Goal: Task Accomplishment & Management: Use online tool/utility

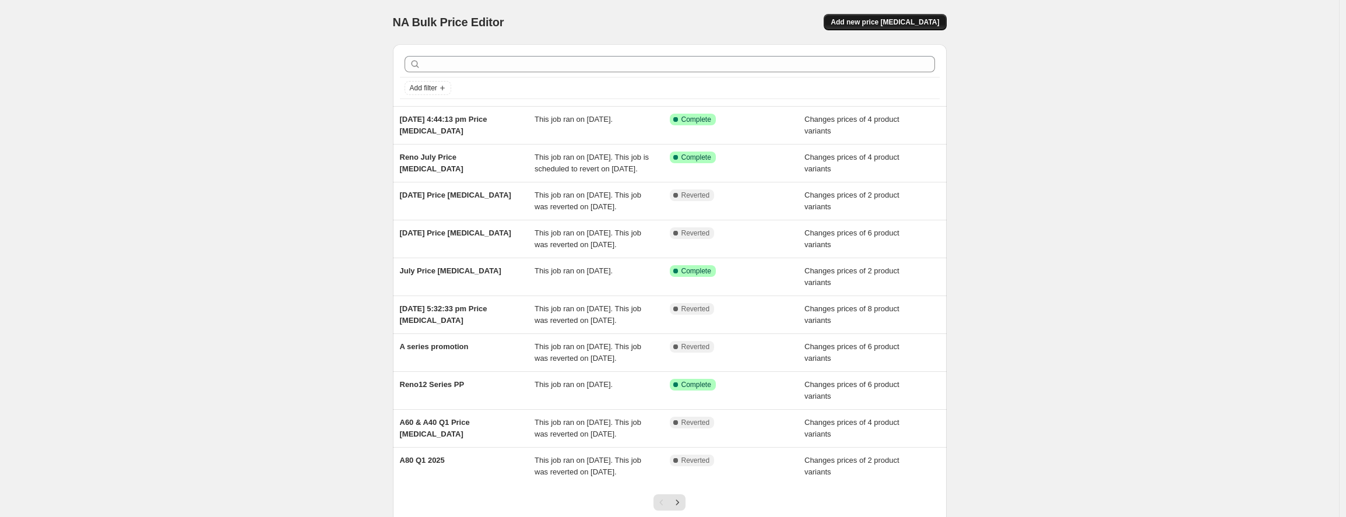
click at [908, 26] on span "Add new price [MEDICAL_DATA]" at bounding box center [885, 21] width 108 height 9
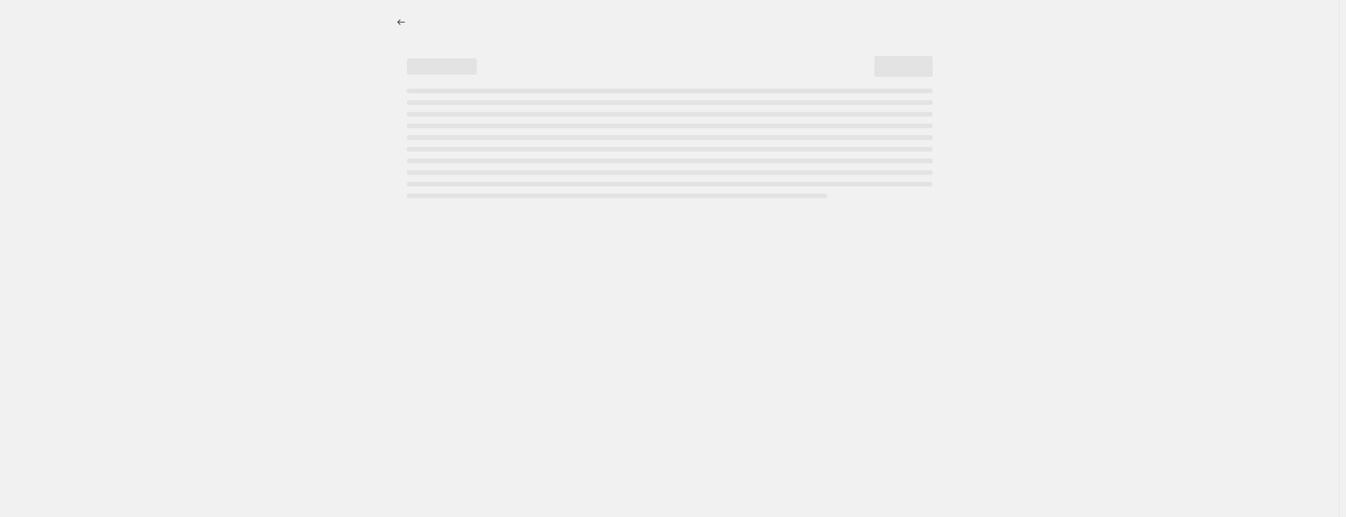
select select "percentage"
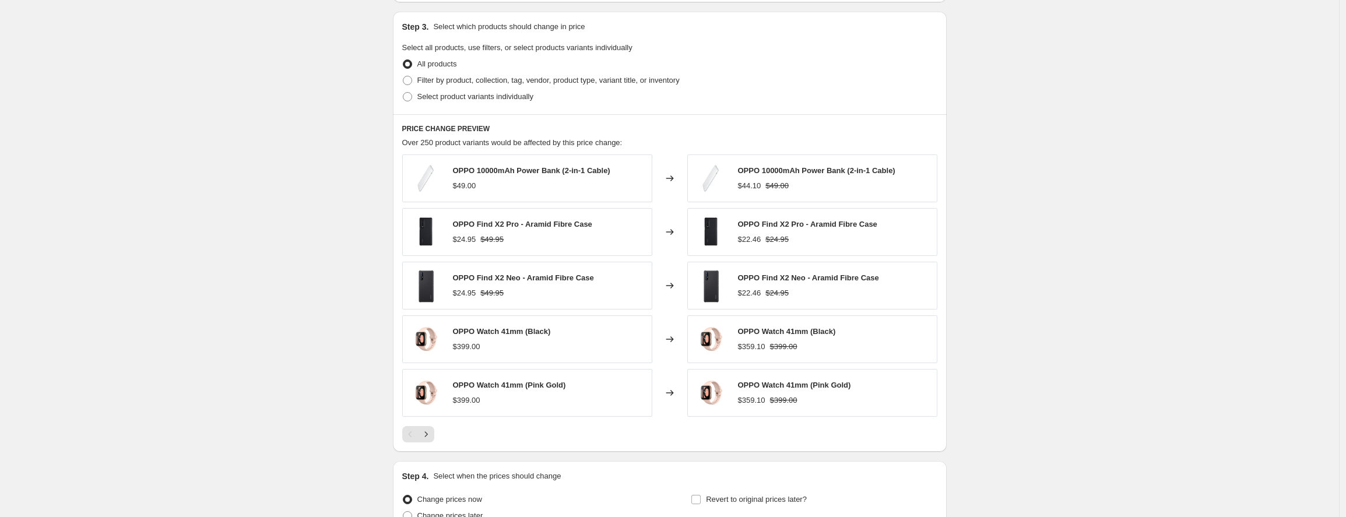
scroll to position [514, 0]
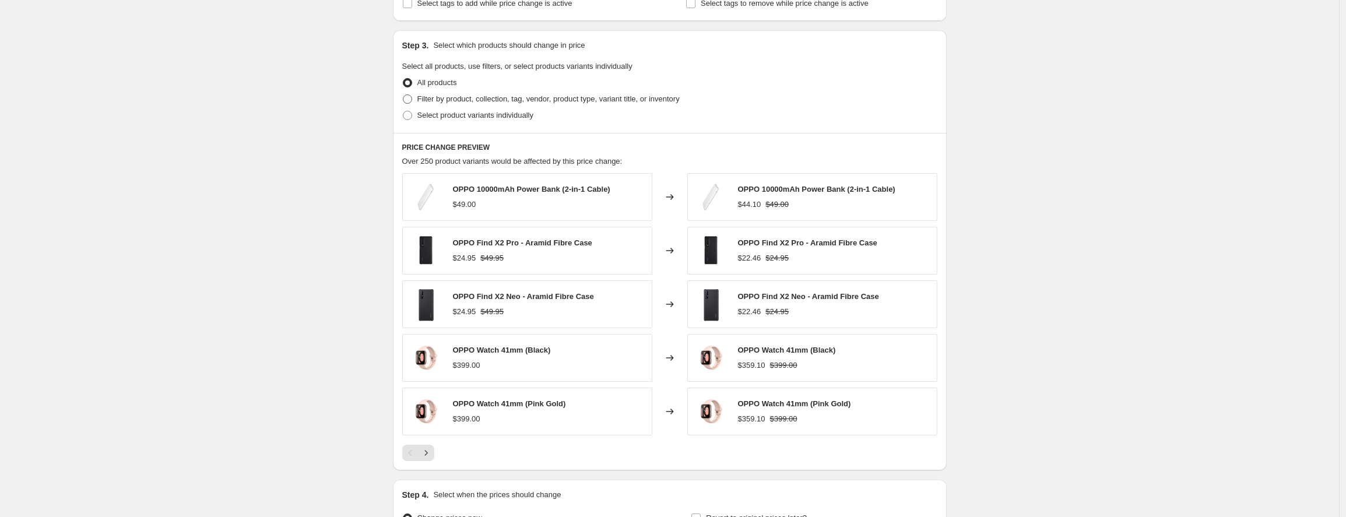
click at [472, 96] on span "Filter by product, collection, tag, vendor, product type, variant title, or inv…" at bounding box center [548, 98] width 262 height 9
click at [403, 95] on input "Filter by product, collection, tag, vendor, product type, variant title, or inv…" at bounding box center [403, 94] width 1 height 1
radio input "true"
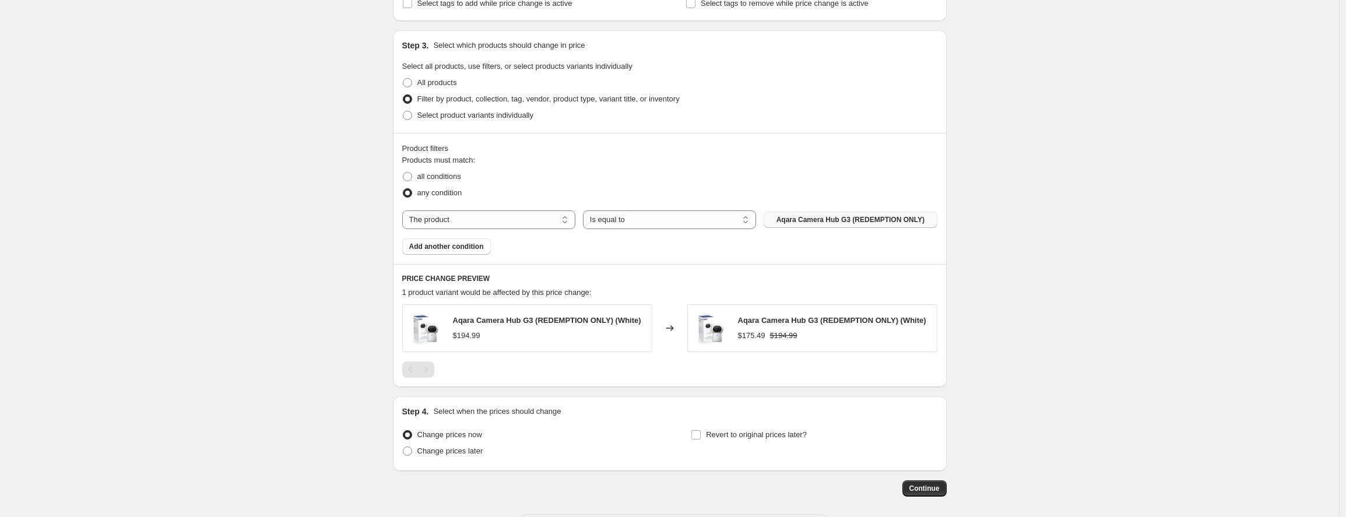
click at [812, 217] on span "Aqara Camera Hub G3 (REDEMPTION ONLY)" at bounding box center [851, 219] width 148 height 9
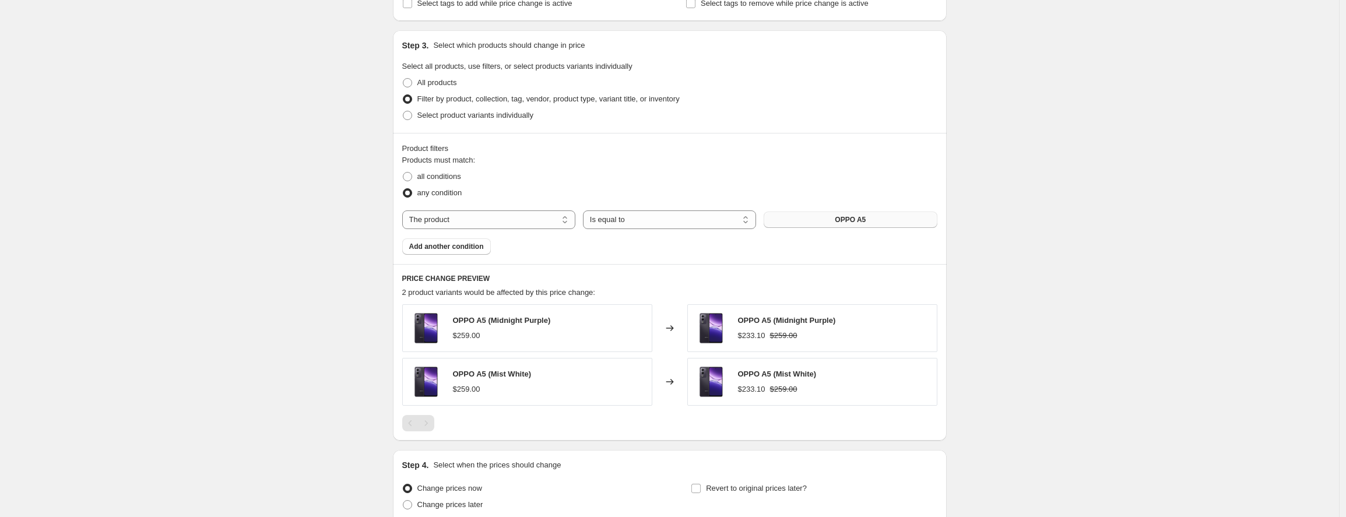
scroll to position [532, 0]
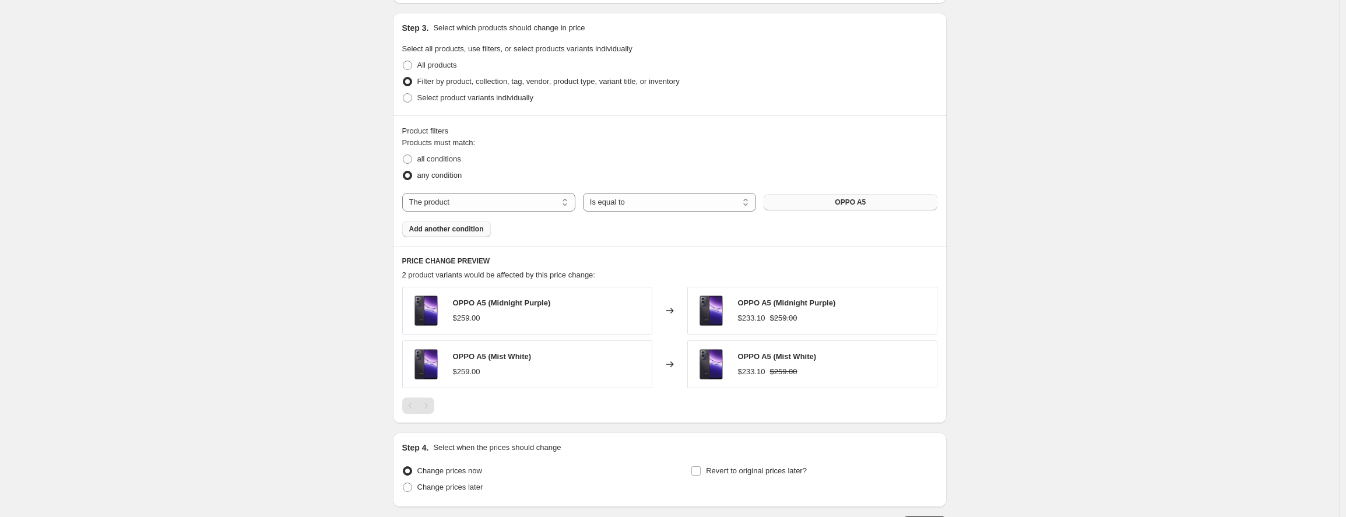
click at [451, 224] on button "Add another condition" at bounding box center [446, 229] width 89 height 16
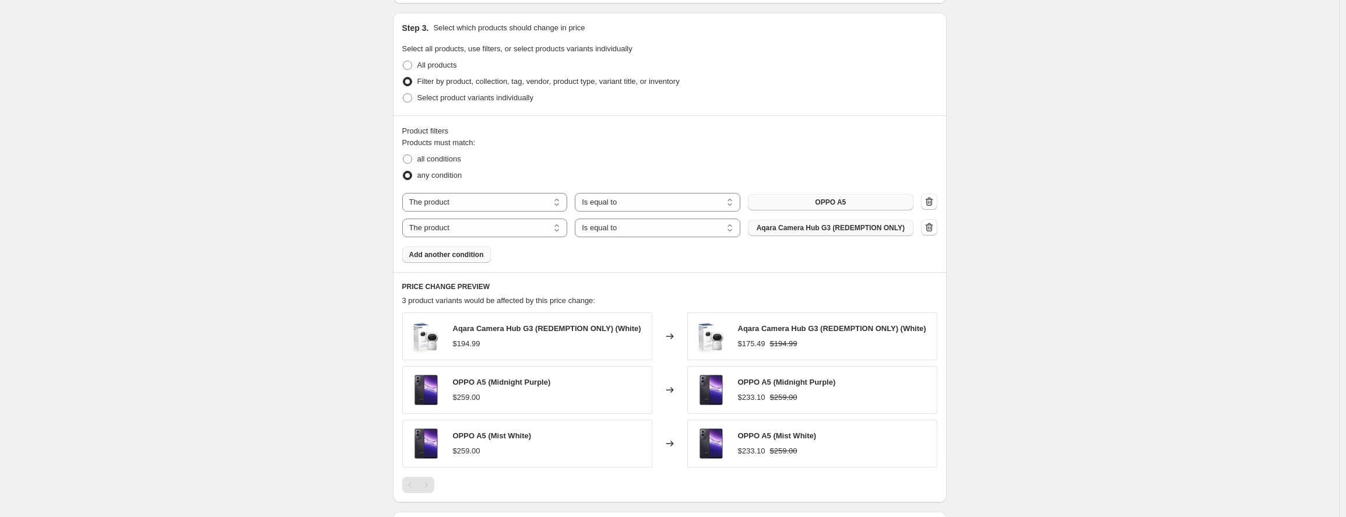
click at [812, 231] on span "Aqara Camera Hub G3 (REDEMPTION ONLY)" at bounding box center [831, 227] width 148 height 9
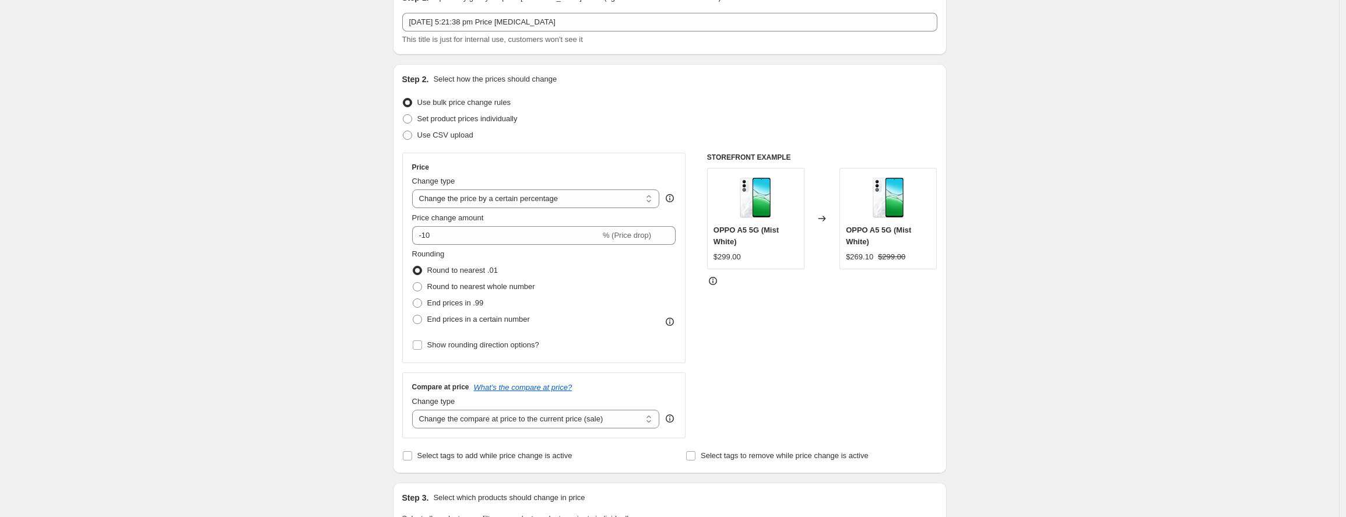
scroll to position [64, 0]
click at [465, 120] on span "Set product prices individually" at bounding box center [467, 116] width 100 height 9
click at [403, 113] on input "Set product prices individually" at bounding box center [403, 112] width 1 height 1
radio input "true"
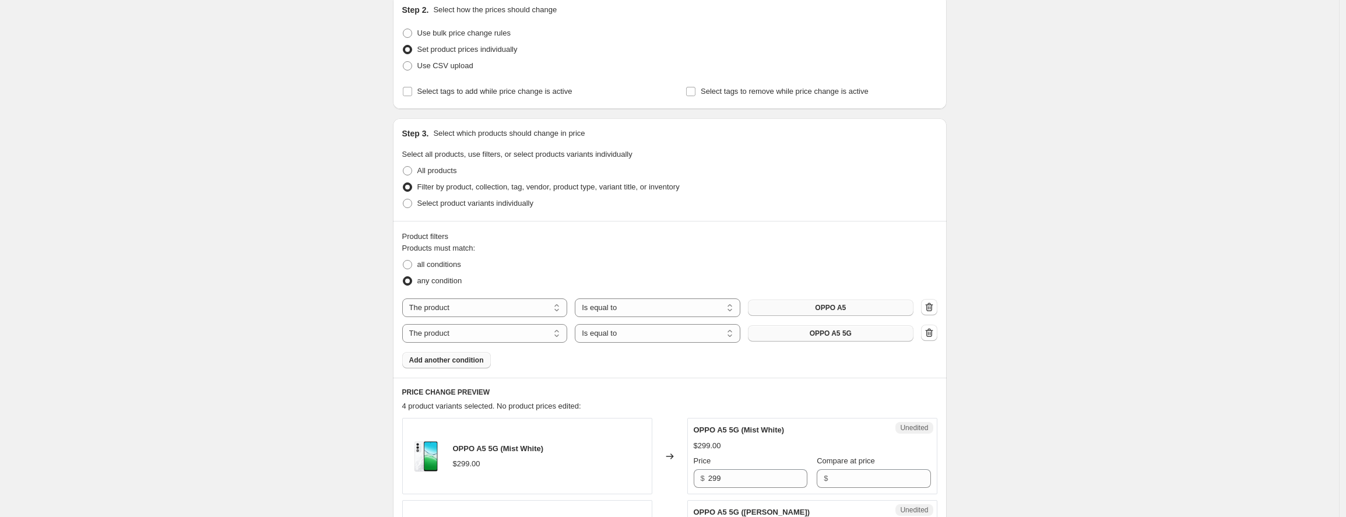
scroll to position [505, 0]
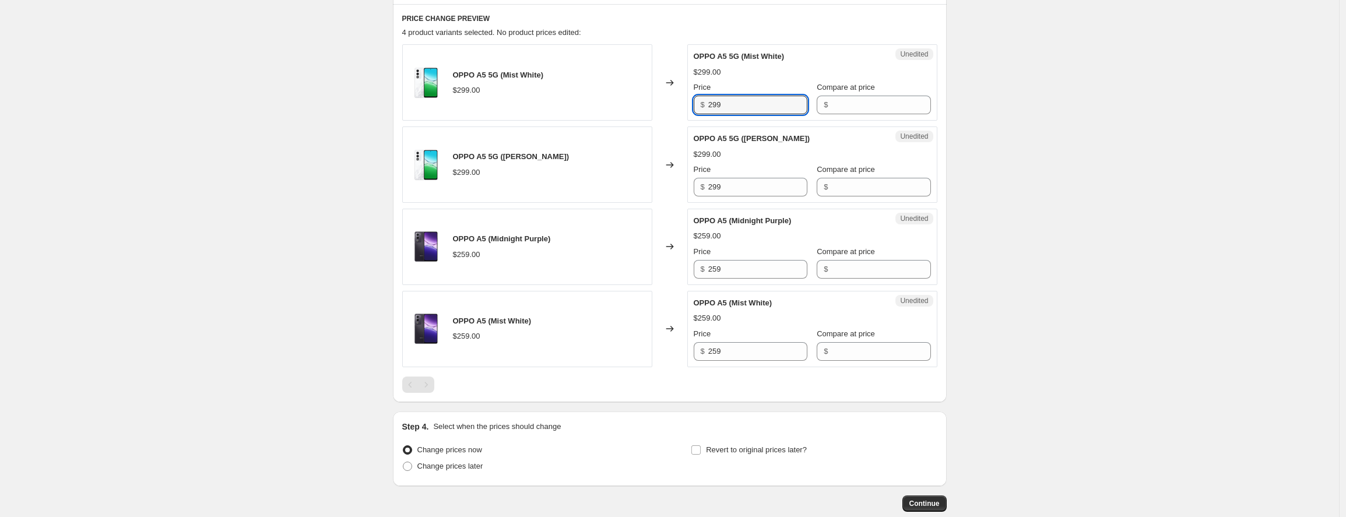
drag, startPoint x: 748, startPoint y: 104, endPoint x: 671, endPoint y: 101, distance: 77.6
click at [671, 101] on div "OPPO A5 5G (Mist White) $299.00 Changed to Unedited OPPO A5 5G (Mist White) $29…" at bounding box center [669, 82] width 535 height 76
type input "259"
click at [857, 103] on input "Compare at price" at bounding box center [880, 105] width 99 height 19
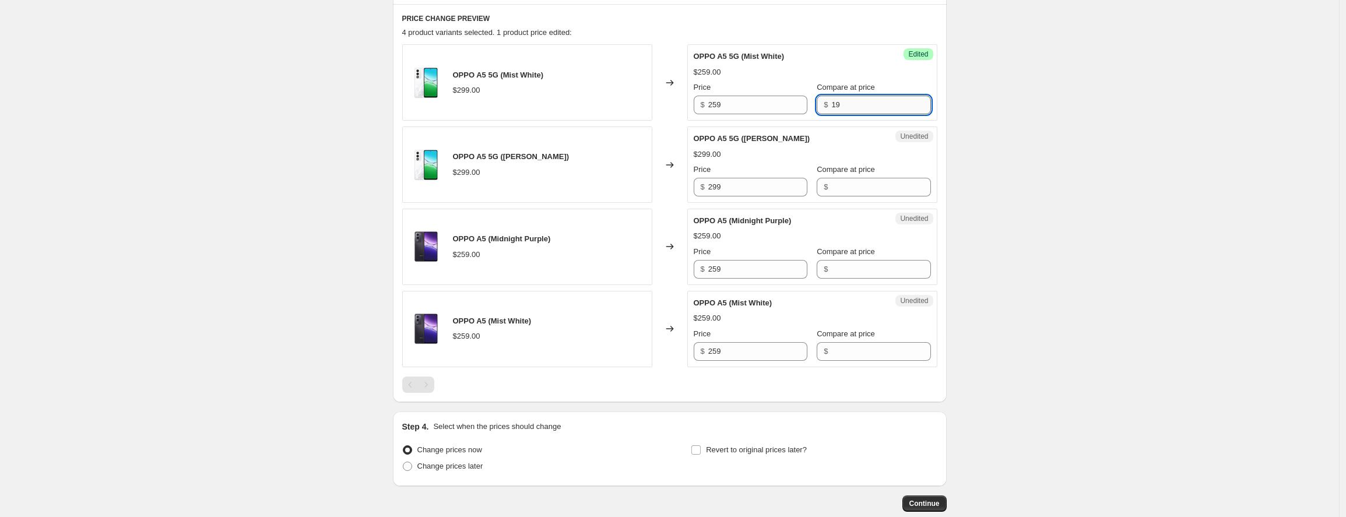
type input "1"
type input "299"
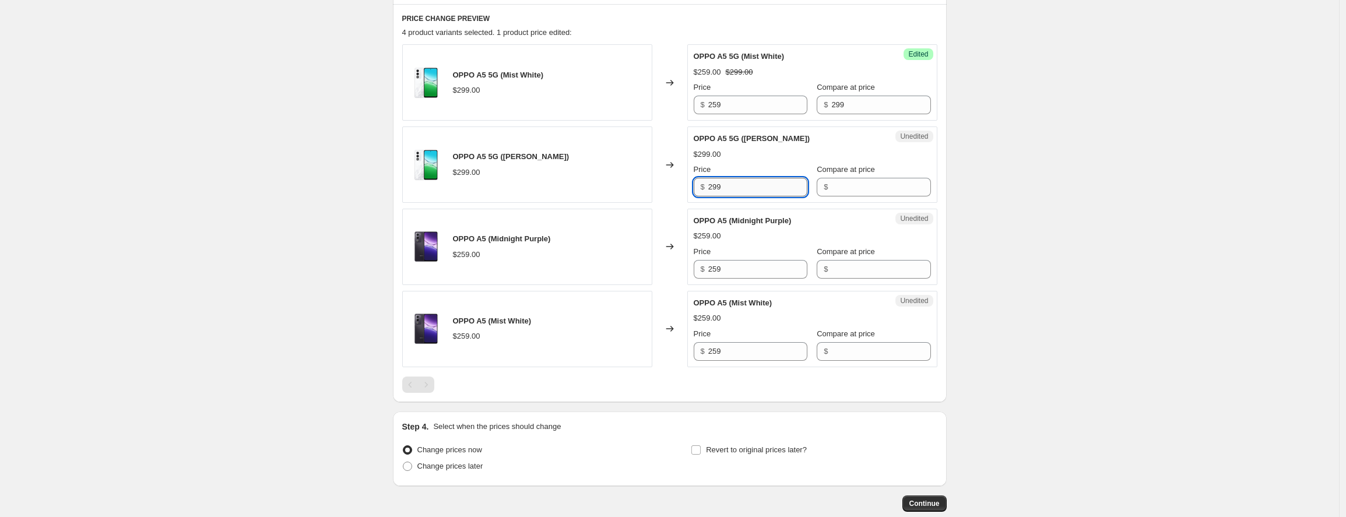
click at [767, 191] on input "299" at bounding box center [757, 187] width 99 height 19
drag, startPoint x: 748, startPoint y: 192, endPoint x: 657, endPoint y: 184, distance: 91.3
click at [658, 184] on div "OPPO A5 5G ([PERSON_NAME]) $299.00 Changed to Unedited OPPO A5 5G ([PERSON_NAME…" at bounding box center [669, 165] width 535 height 76
type input "259"
click at [837, 181] on input "Compare at price" at bounding box center [880, 187] width 99 height 19
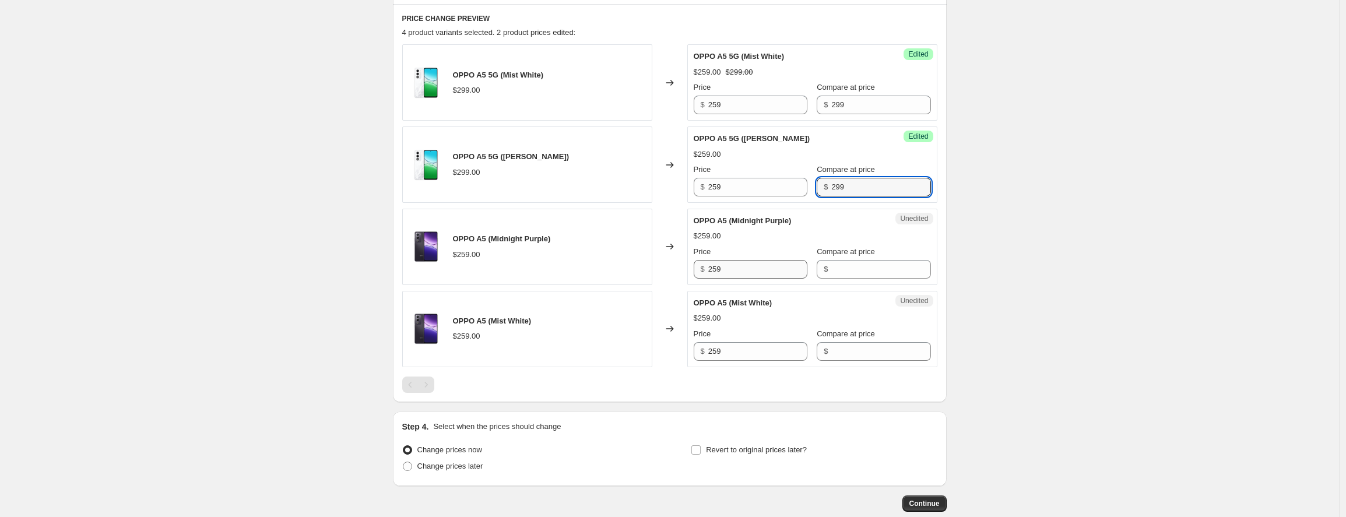
type input "299"
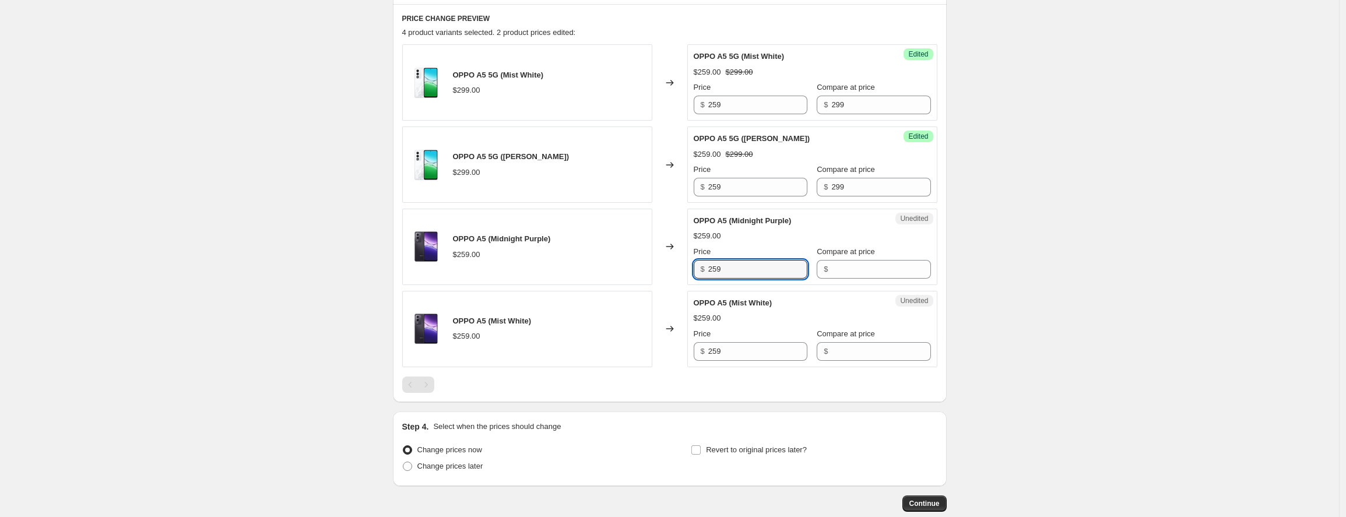
drag, startPoint x: 732, startPoint y: 269, endPoint x: 693, endPoint y: 271, distance: 38.5
click at [693, 271] on div "Unedited OPPO A5 (Midnight Purple) $259.00 Price $ 259 Compare at price $" at bounding box center [812, 247] width 250 height 76
type input "229"
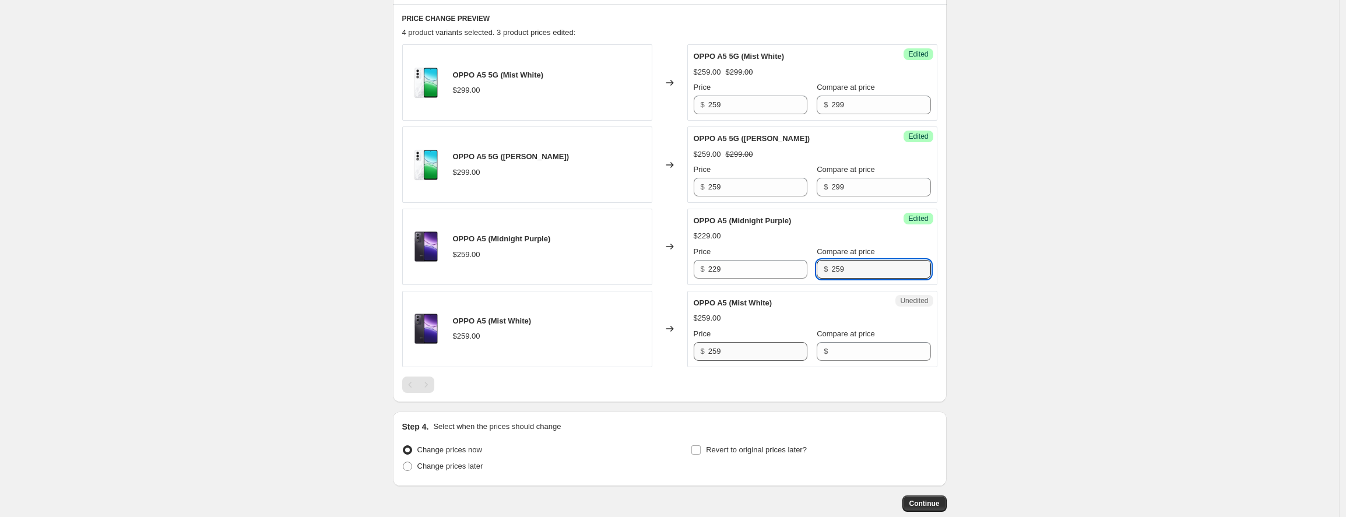
type input "259"
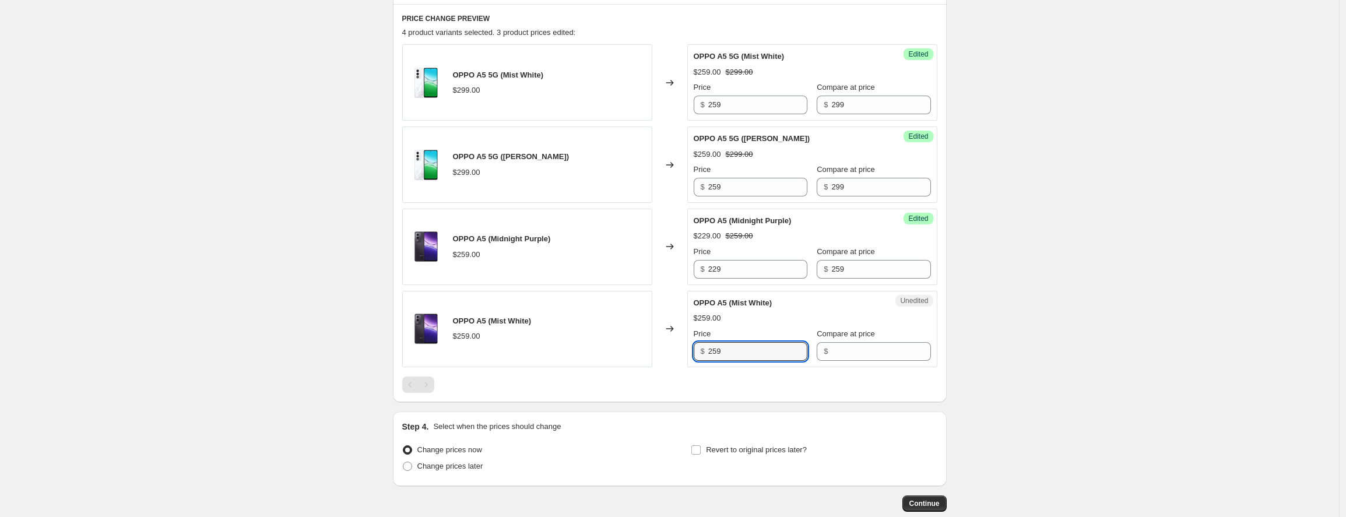
drag, startPoint x: 731, startPoint y: 347, endPoint x: 692, endPoint y: 350, distance: 39.8
click at [693, 352] on div "Unedited OPPO A5 (Mist White) $259.00 Price $ 259 Compare at price $" at bounding box center [812, 329] width 250 height 76
type input "229"
type input "259"
click at [1089, 279] on div "Create new price [MEDICAL_DATA]. This page is ready Create new price [MEDICAL_D…" at bounding box center [669, 39] width 1339 height 1088
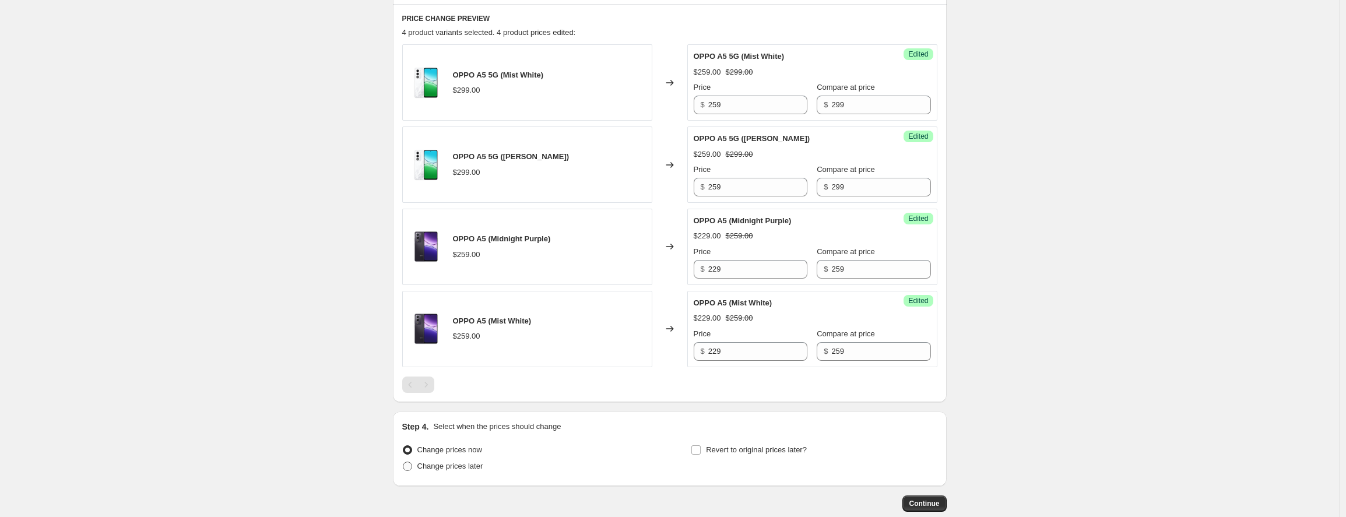
click at [454, 470] on span "Change prices later" at bounding box center [450, 466] width 66 height 9
click at [403, 462] on input "Change prices later" at bounding box center [403, 462] width 1 height 1
radio input "true"
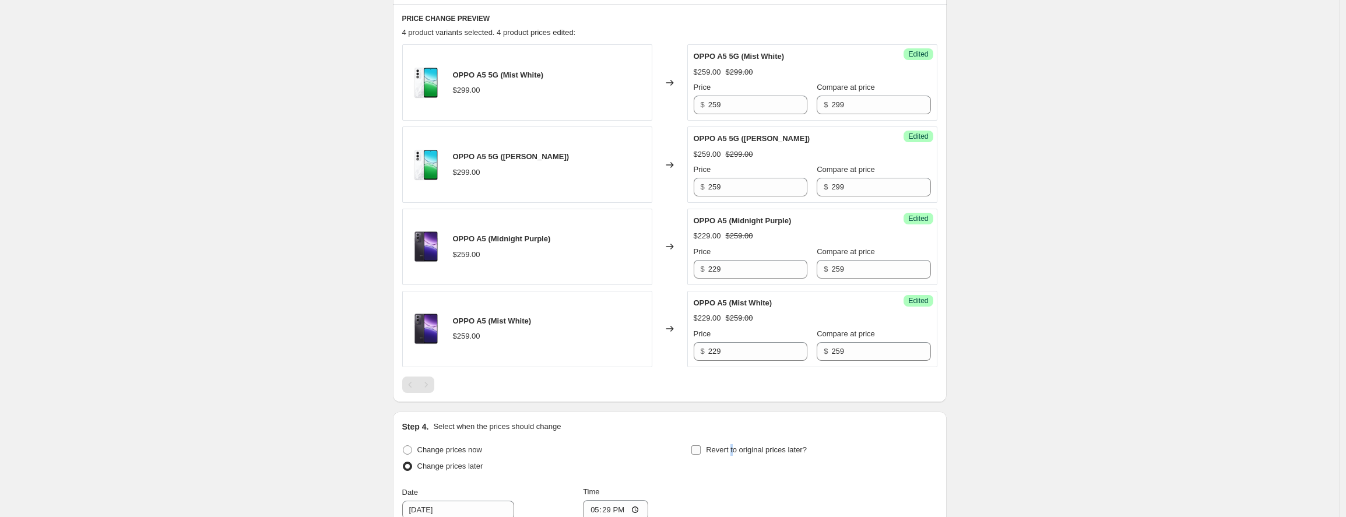
click at [736, 452] on span "Revert to original prices later?" at bounding box center [756, 449] width 101 height 9
click at [701, 452] on input "Revert to original prices later?" at bounding box center [696, 449] width 9 height 9
checkbox input "true"
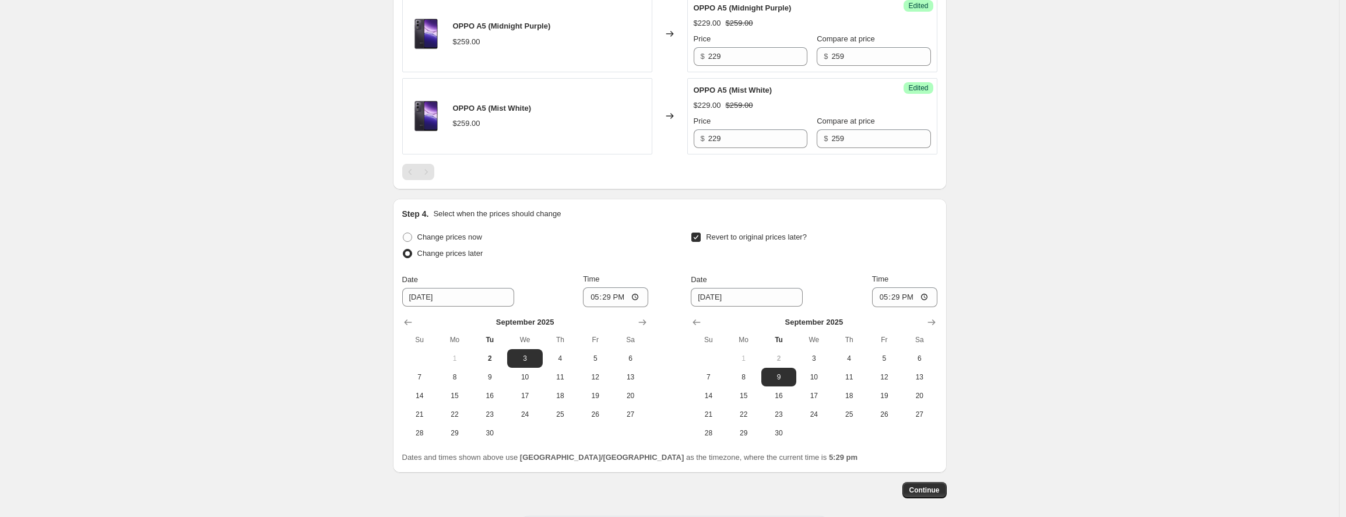
scroll to position [771, 0]
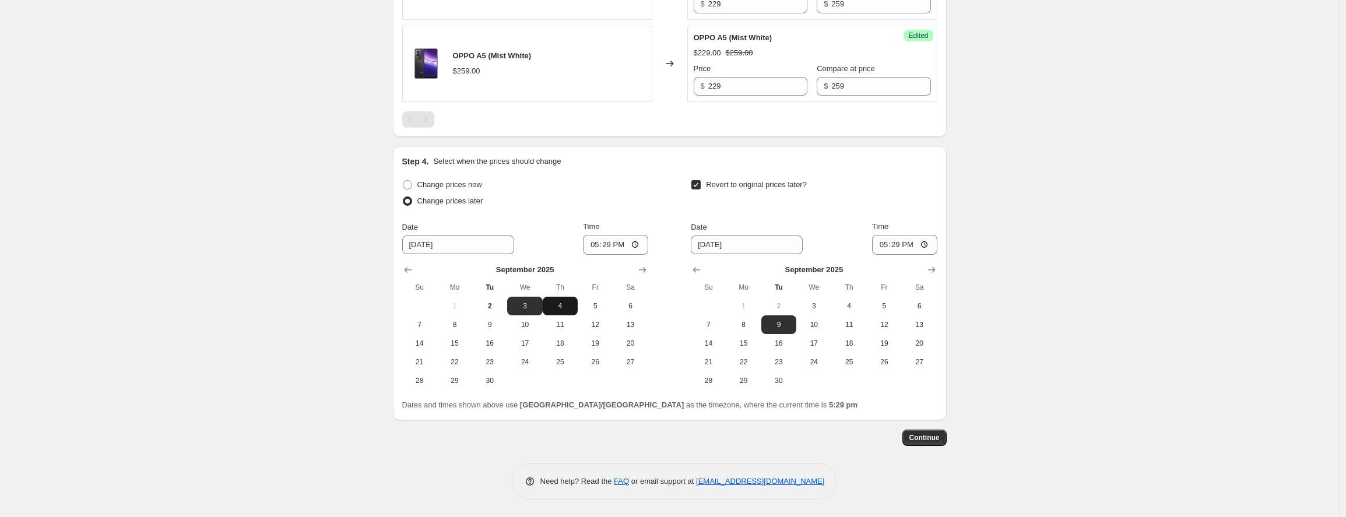
click at [556, 307] on span "4" at bounding box center [560, 305] width 26 height 9
type input "[DATE]"
click at [612, 249] on input "17:29" at bounding box center [615, 245] width 65 height 20
click at [623, 247] on input "13:29" at bounding box center [615, 245] width 65 height 20
click at [636, 246] on input "13:00" at bounding box center [615, 245] width 65 height 20
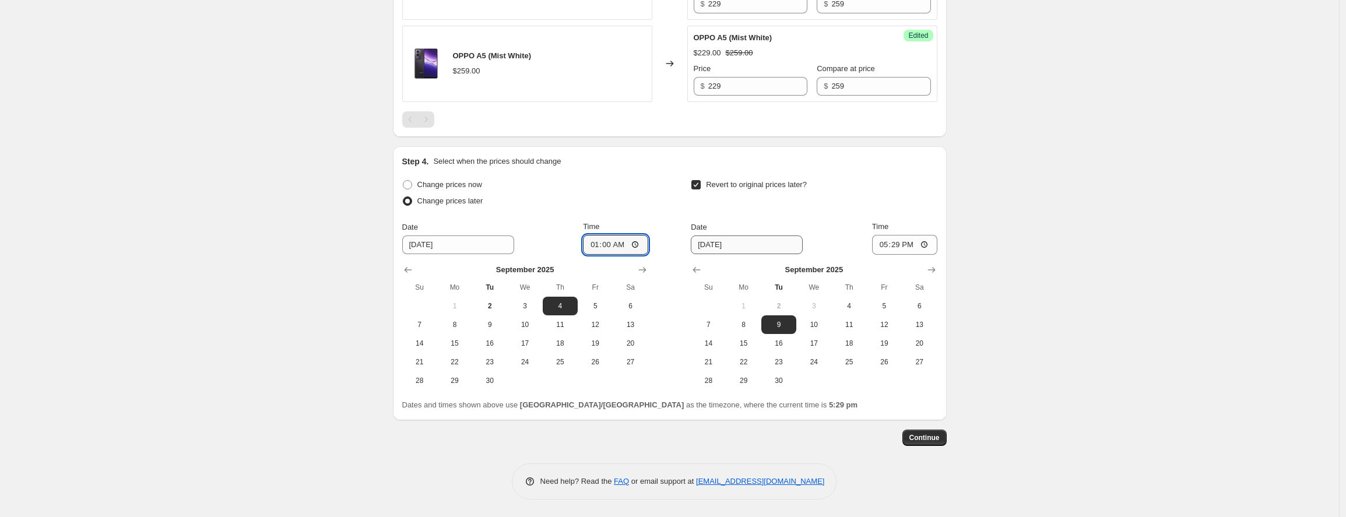
type input "01:00"
click at [819, 346] on span "17" at bounding box center [814, 343] width 26 height 9
type input "[DATE]"
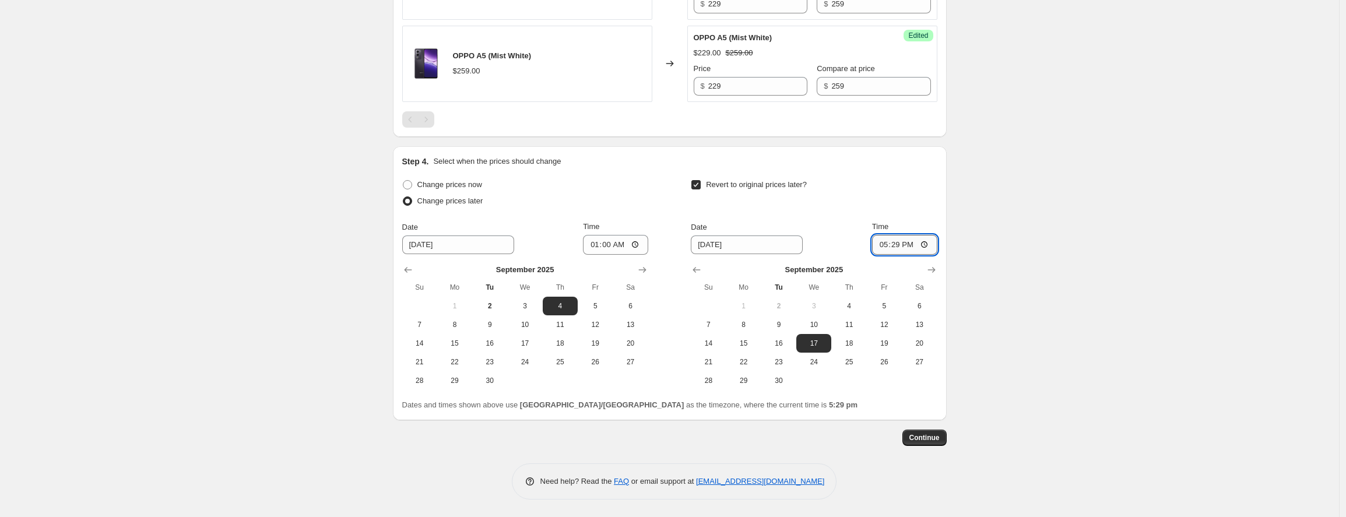
click at [899, 245] on input "17:29" at bounding box center [904, 245] width 65 height 20
click at [911, 245] on input "23:29" at bounding box center [904, 245] width 65 height 20
type input "23:59"
click at [612, 248] on input "01:00" at bounding box center [615, 245] width 65 height 20
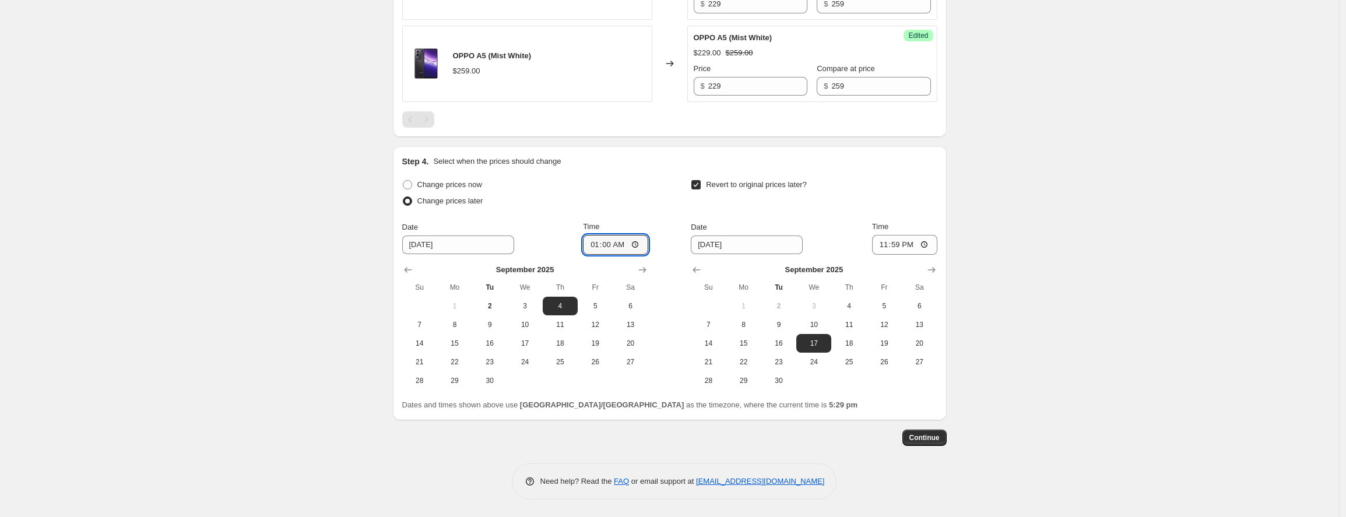
click at [639, 194] on div "Change prices later" at bounding box center [525, 201] width 246 height 16
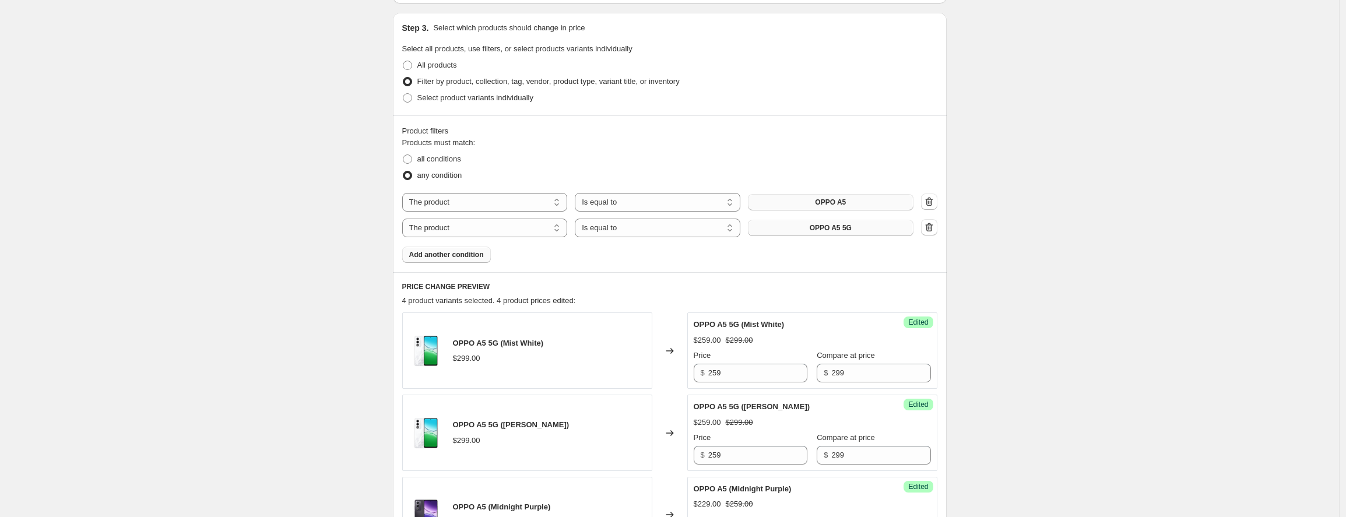
scroll to position [366, 0]
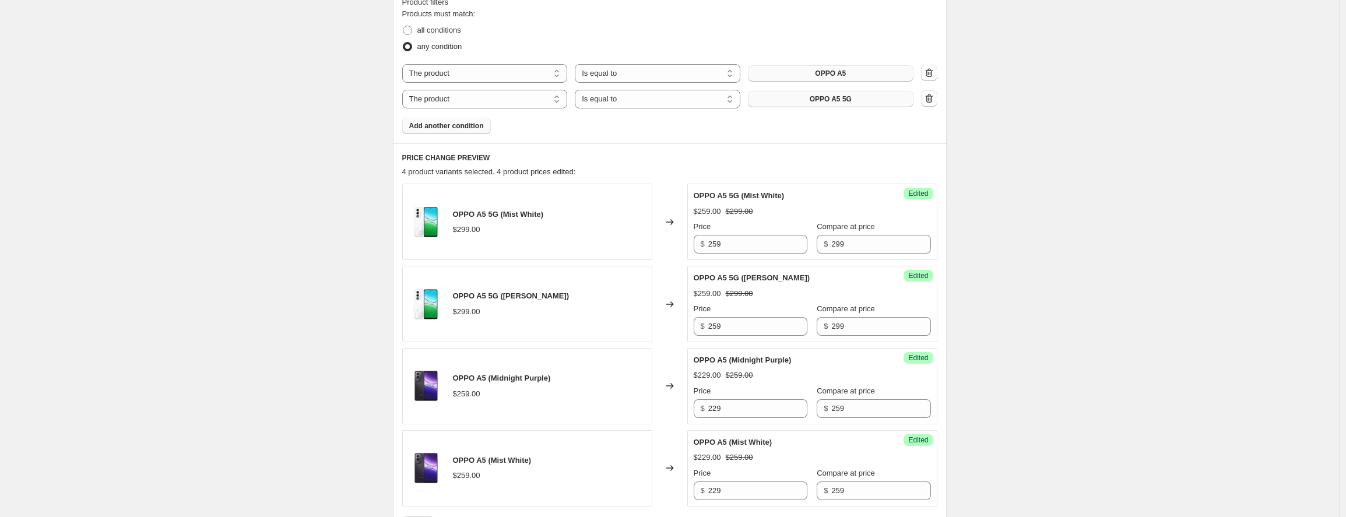
click at [1069, 237] on div "Create new price [MEDICAL_DATA]. This page is ready Create new price [MEDICAL_D…" at bounding box center [669, 277] width 1339 height 1287
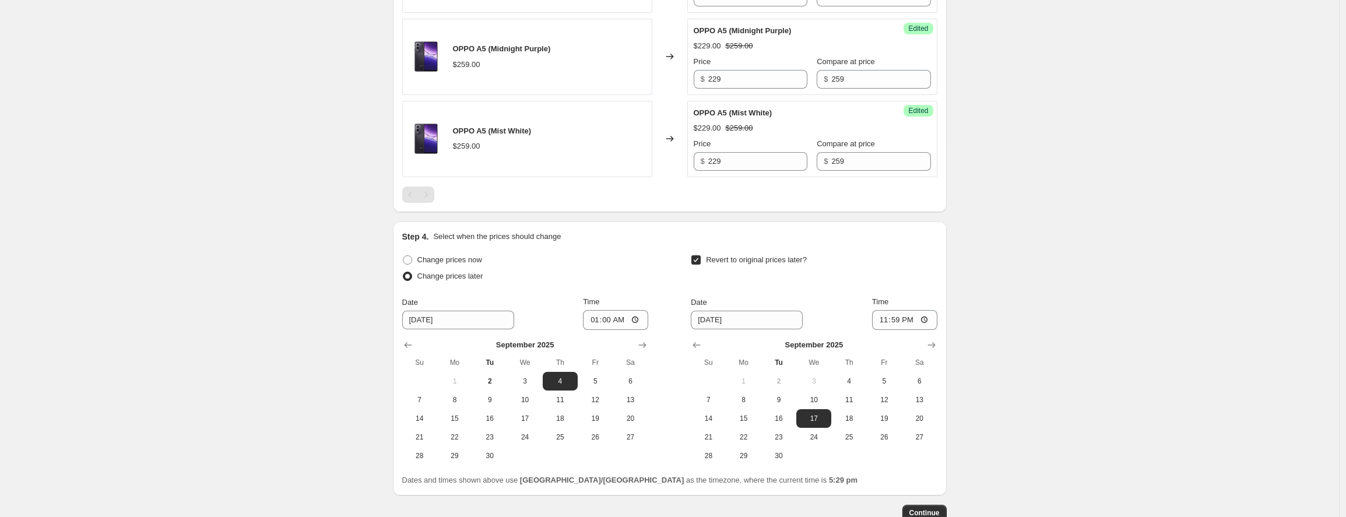
scroll to position [771, 0]
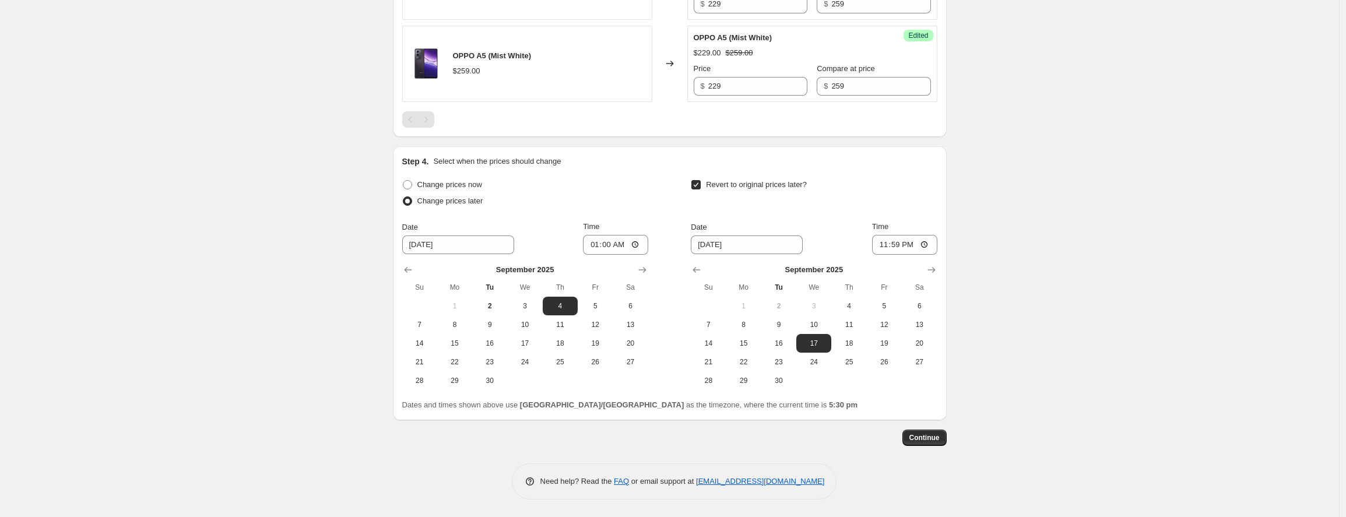
click at [934, 435] on span "Continue" at bounding box center [925, 437] width 30 height 9
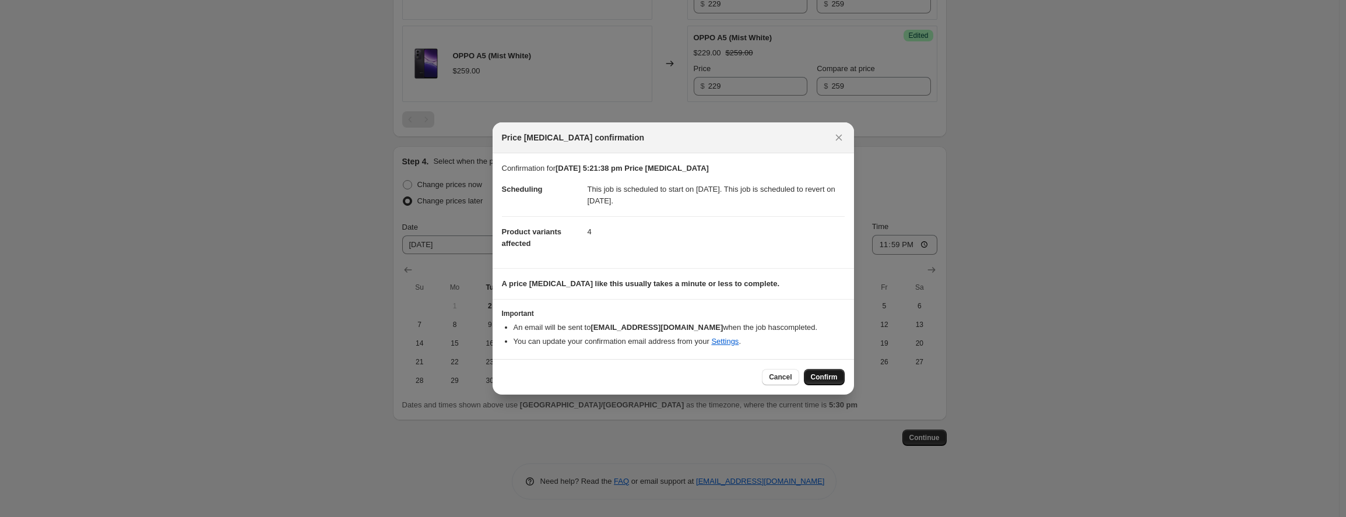
click at [821, 371] on button "Confirm" at bounding box center [824, 377] width 41 height 16
